Goal: Answer question/provide support

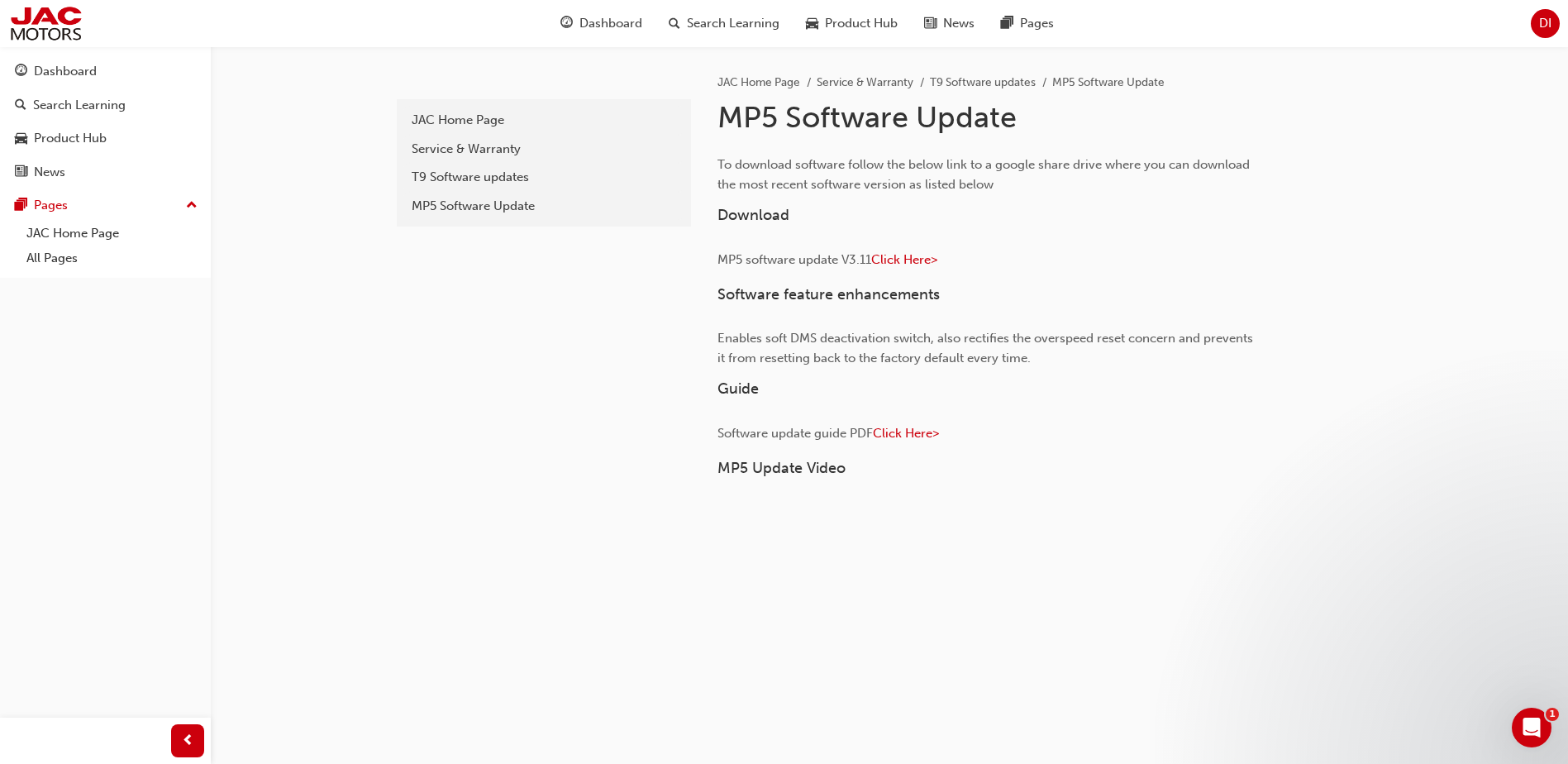
click at [1518, 720] on div "Open Intercom Messenger" at bounding box center [1531, 727] width 55 height 55
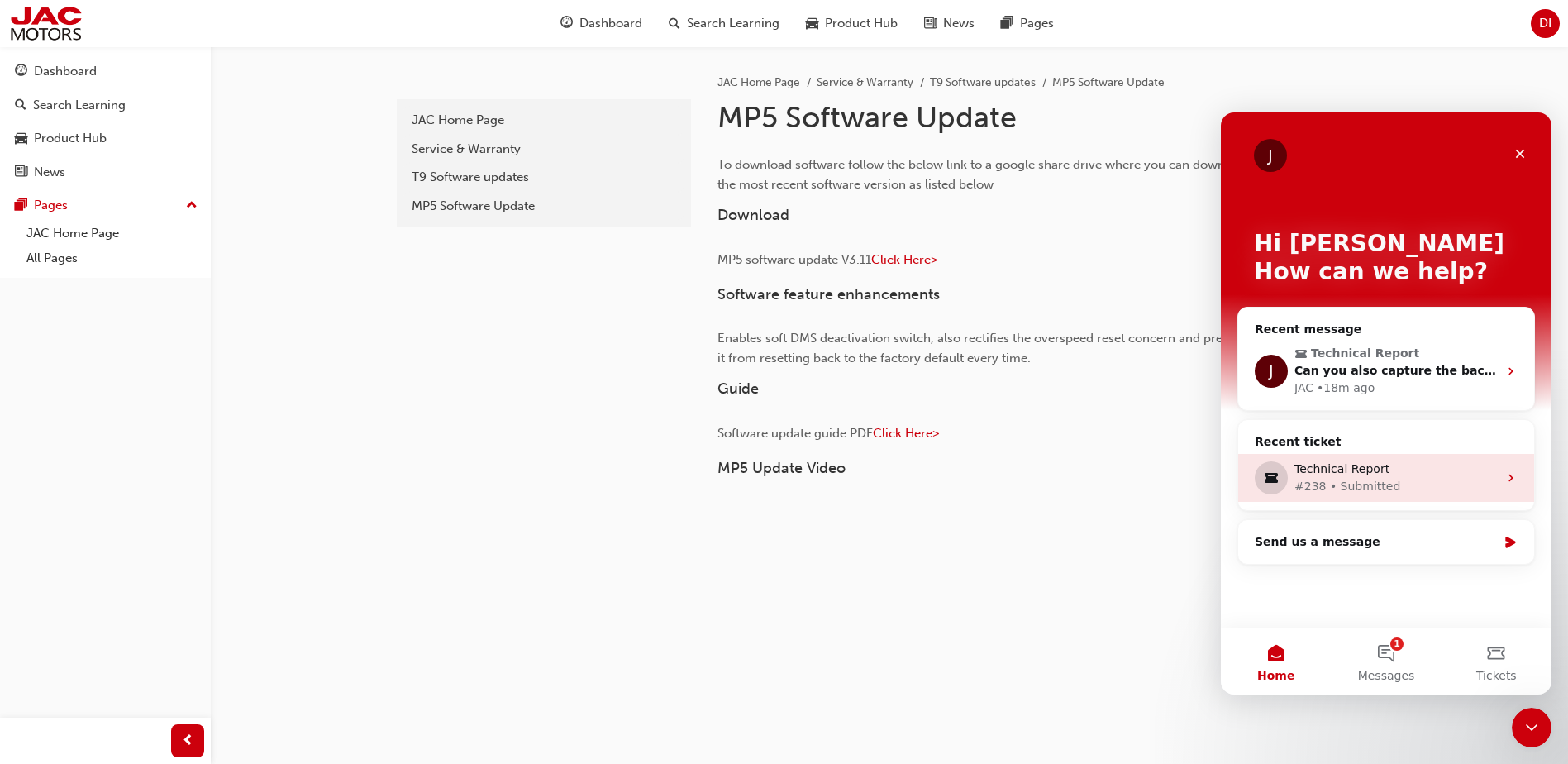
click at [1332, 479] on div "#238 • Submitted" at bounding box center [1396, 486] width 204 height 17
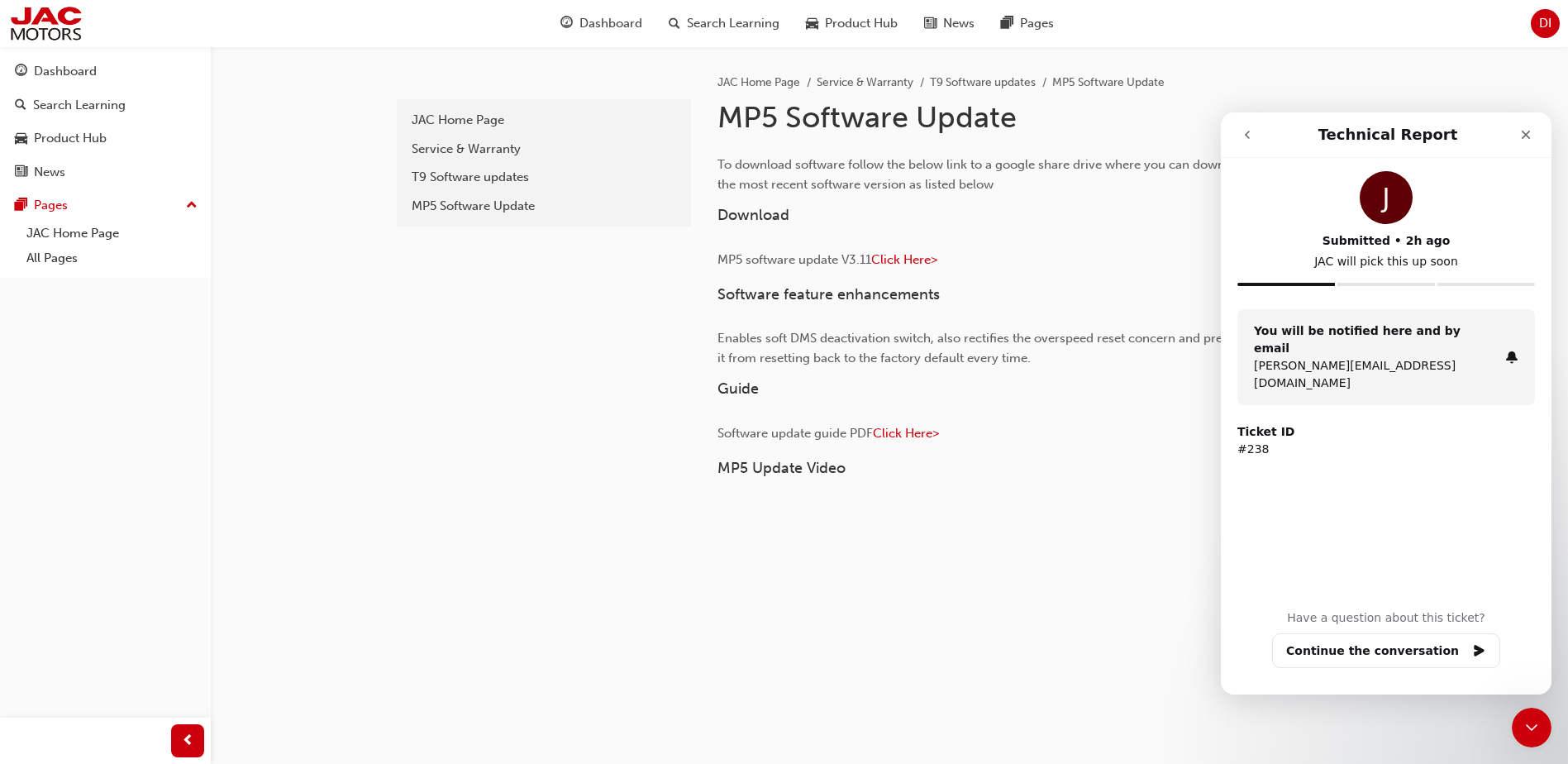
click at [1425, 339] on div "You will be notified here and by email [PERSON_NAME][EMAIL_ADDRESS][DOMAIN_NAME]" at bounding box center [1376, 357] width 245 height 69
click at [1333, 339] on div "You will be notified here and by email [PERSON_NAME][EMAIL_ADDRESS][DOMAIN_NAME]" at bounding box center [1376, 357] width 245 height 69
click at [1360, 648] on button "Continue the conversation" at bounding box center [1385, 651] width 228 height 35
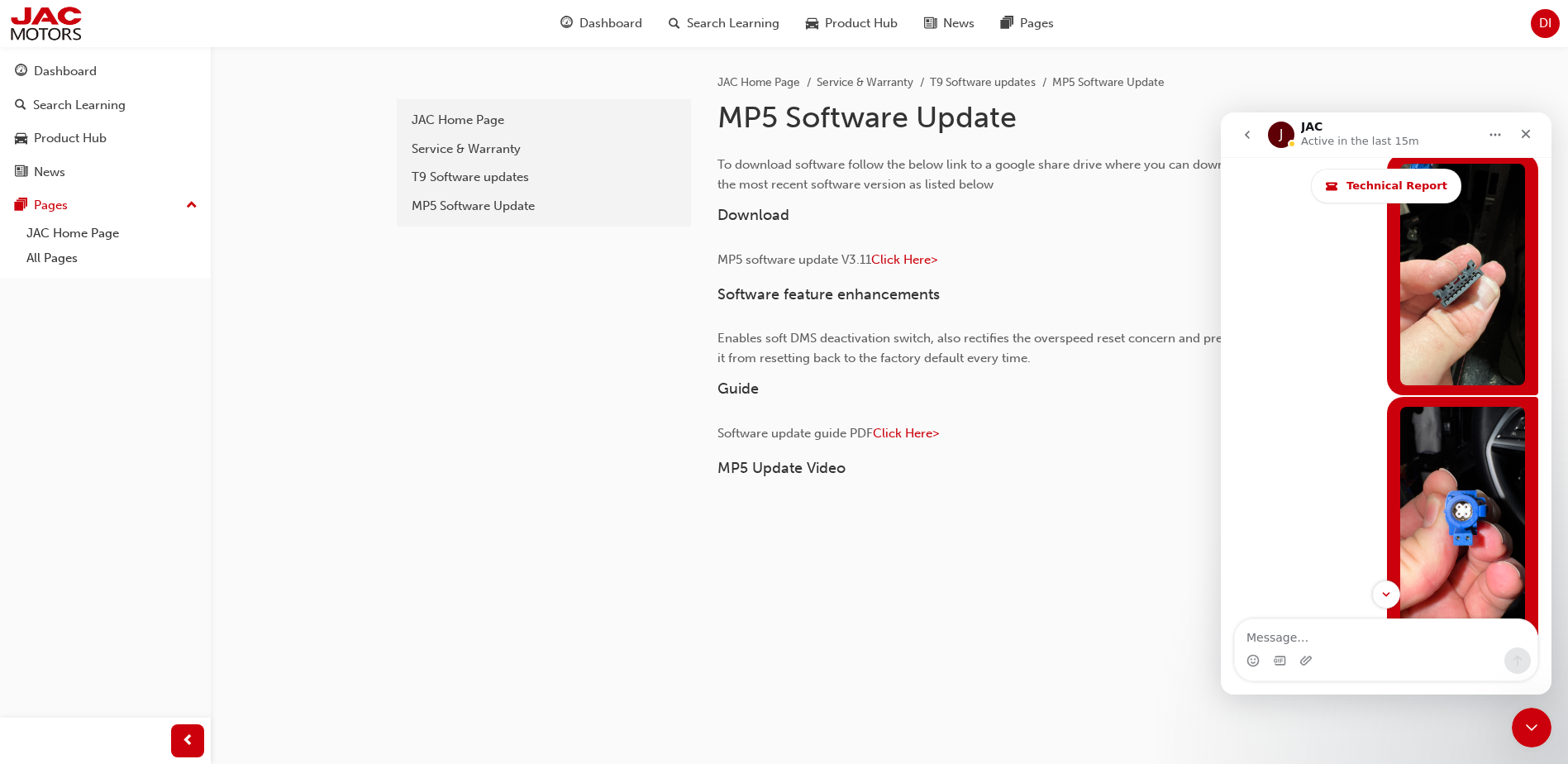
scroll to position [5927, 0]
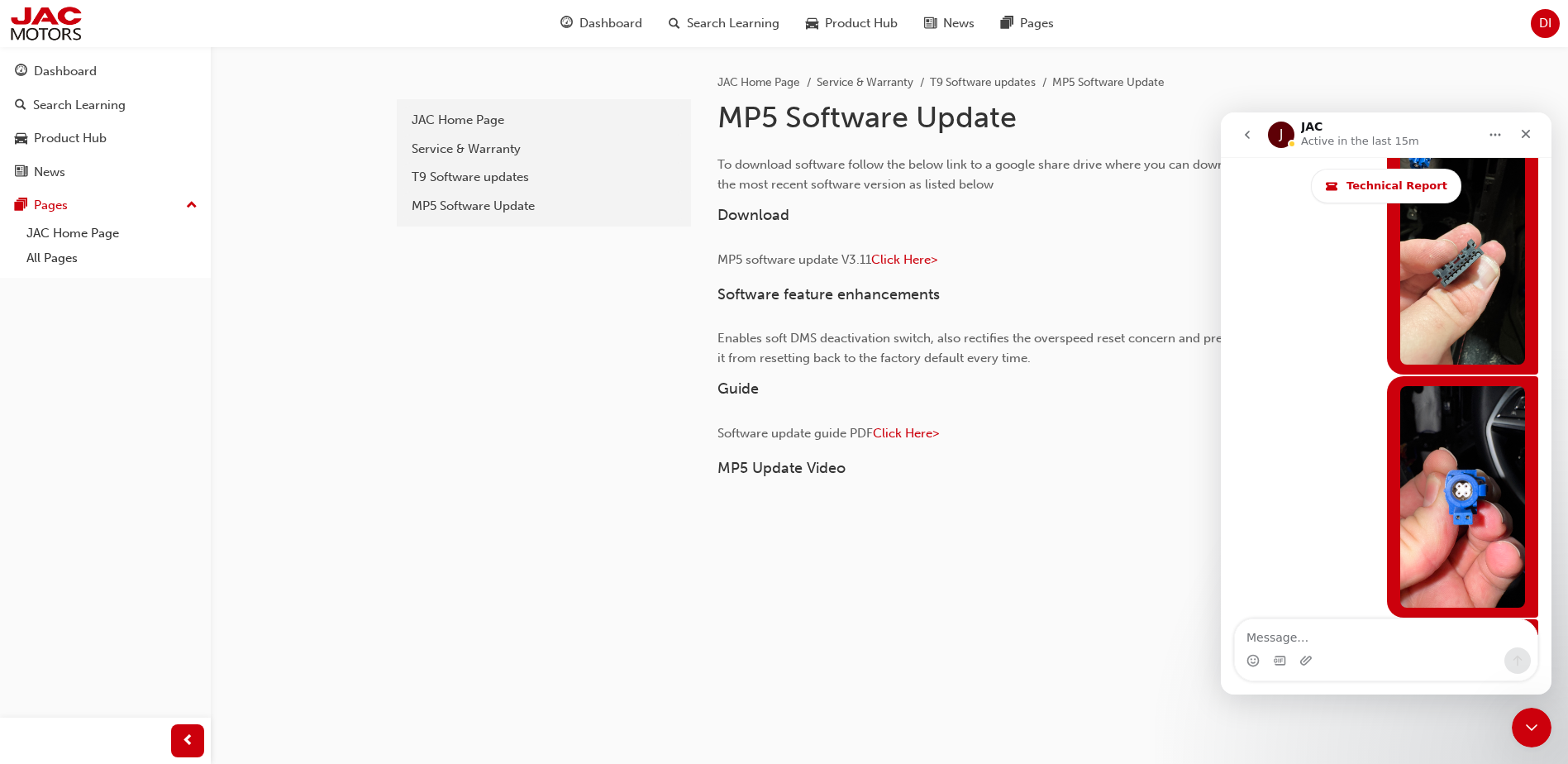
click at [1469, 725] on div "Can you also capture the back side of those 2 connectors where the wire/pin goe…" at bounding box center [1362, 758] width 257 height 68
click at [1253, 423] on div "[PERSON_NAME] • 47m ago" at bounding box center [1385, 497] width 305 height 243
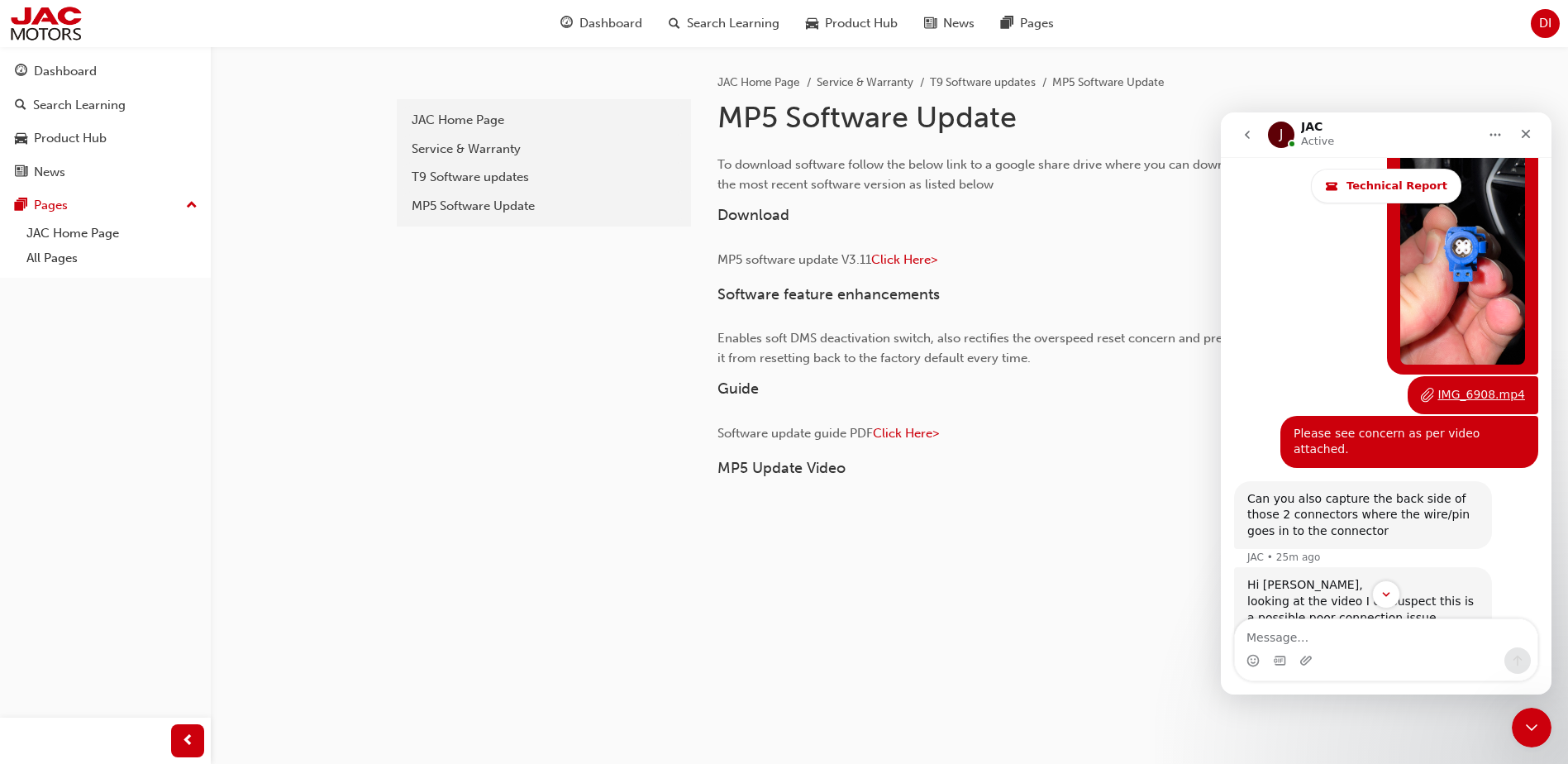
scroll to position [6175, 0]
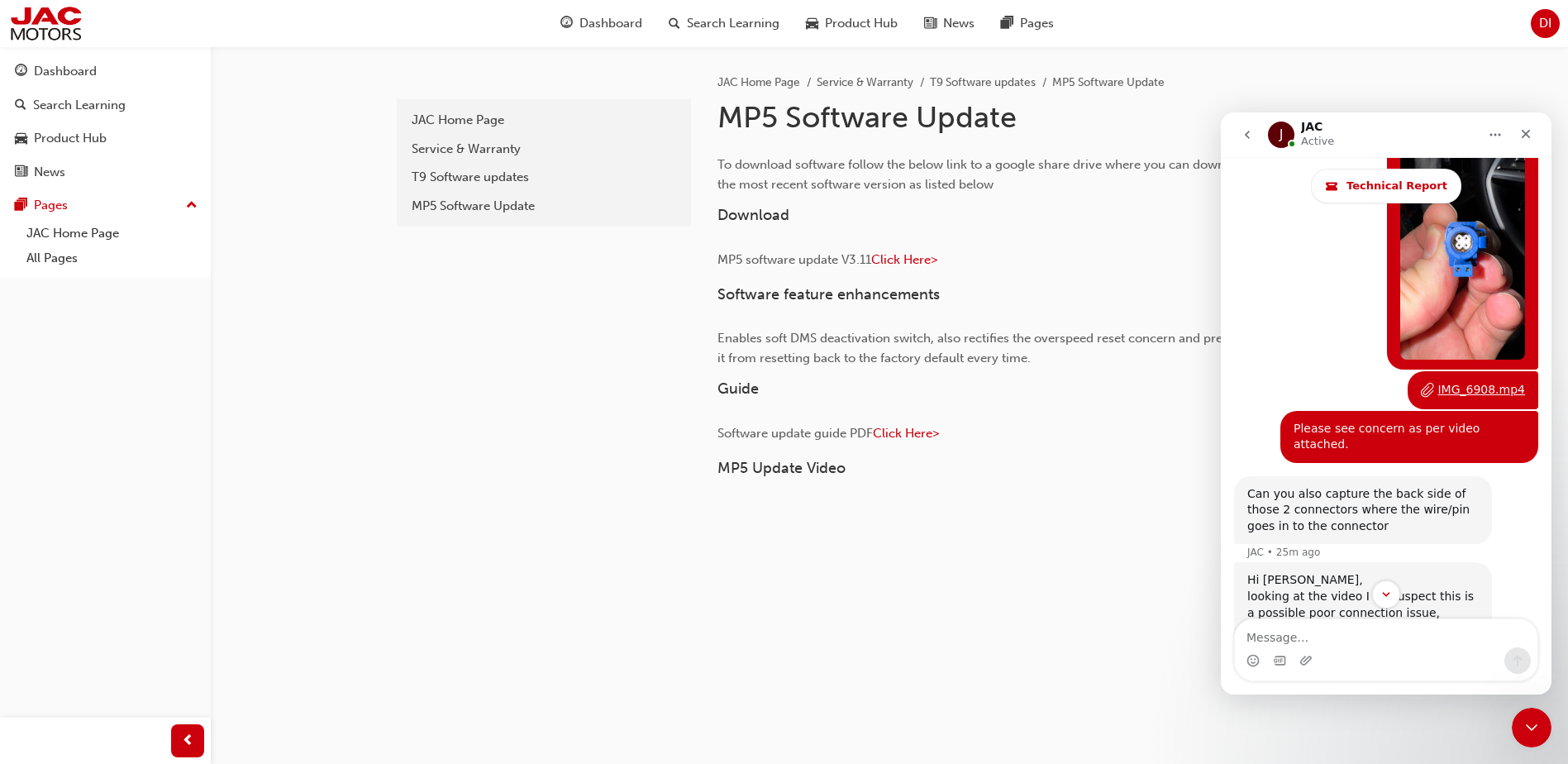
click at [1438, 702] on div "If all is ok with no issue found I would swap the screen from a demo unit to th…" at bounding box center [1362, 733] width 232 height 64
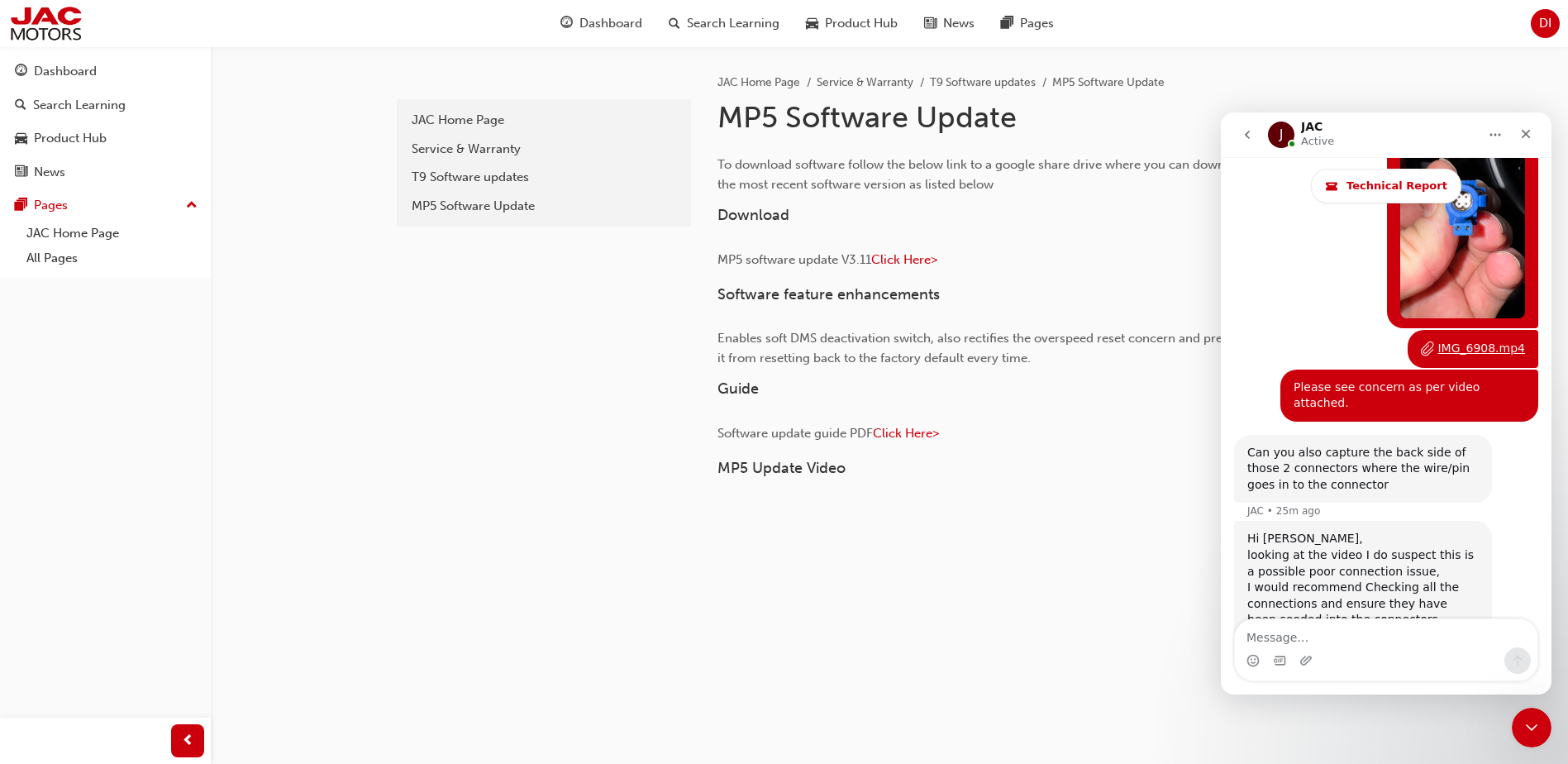
scroll to position [6223, 0]
